Goal: Find specific page/section: Find specific page/section

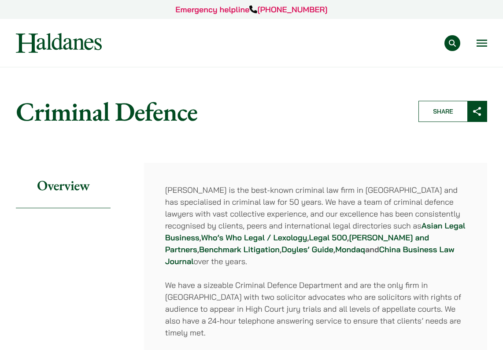
click at [479, 43] on button "Open menu" at bounding box center [481, 43] width 11 height 7
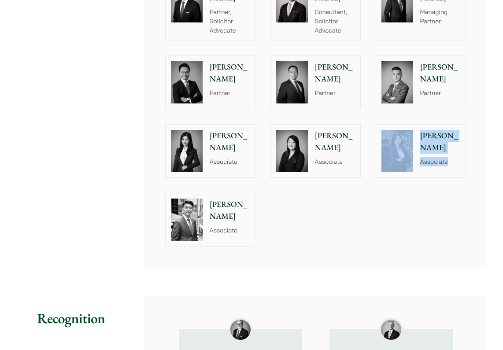
scroll to position [1090, 0]
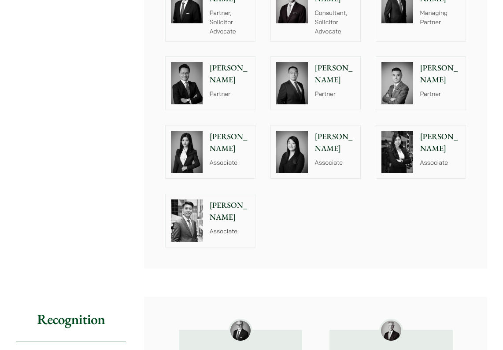
click at [328, 203] on div "Jonathan Midgley Partner, Solicitor Advocate Geoffrey Booth Consultant, Solicit…" at bounding box center [316, 111] width 316 height 287
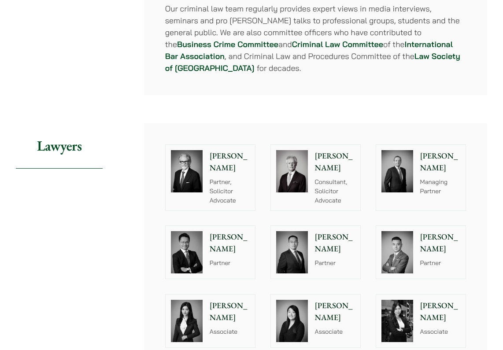
scroll to position [921, 0]
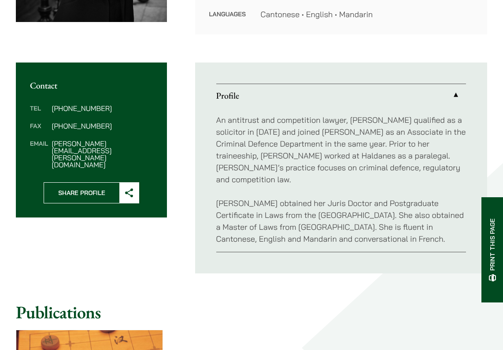
scroll to position [359, 0]
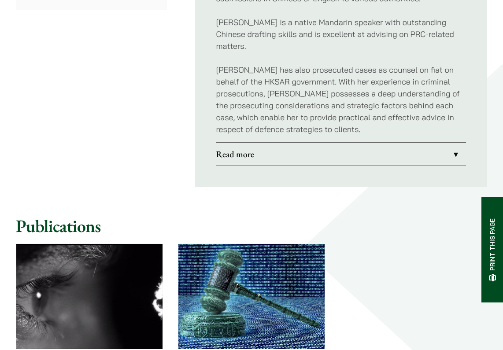
scroll to position [855, 0]
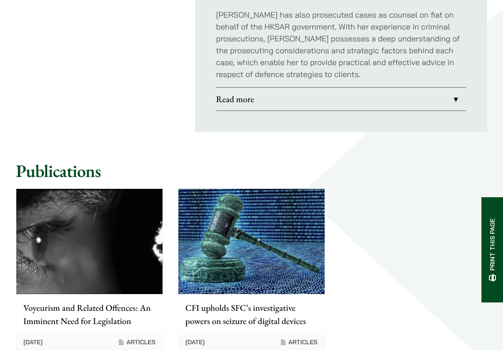
click at [282, 91] on link "Read more" at bounding box center [341, 99] width 250 height 23
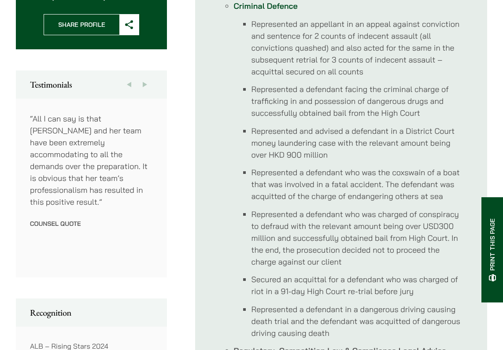
scroll to position [476, 0]
